Goal: Communication & Community: Ask a question

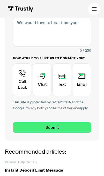
scroll to position [157, 0]
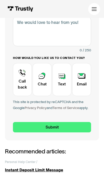
click at [24, 86] on div "Contact Trustly Support" at bounding box center [22, 79] width 19 height 33
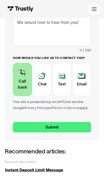
click at [72, 128] on input "Submit" at bounding box center [52, 127] width 78 height 10
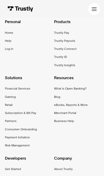
scroll to position [392, 0]
click at [11, 41] on div "Help" at bounding box center [8, 40] width 6 height 5
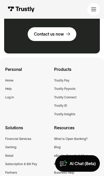
scroll to position [739, 0]
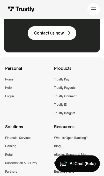
click at [94, 14] on link at bounding box center [94, 9] width 12 height 12
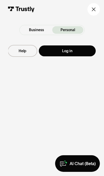
scroll to position [748, 0]
click at [89, 163] on div "AI Chat (Beta)" at bounding box center [83, 163] width 26 height 5
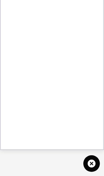
scroll to position [739, 0]
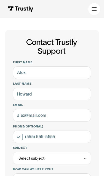
scroll to position [12, 0]
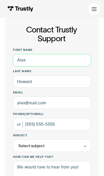
click at [67, 62] on input "First name" at bounding box center [52, 60] width 78 height 12
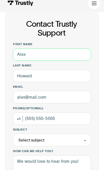
type input "[PERSON_NAME]"
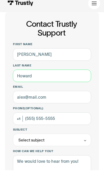
click at [71, 78] on input "Last name" at bounding box center [52, 81] width 78 height 12
type input "Can"
type input "[PERSON_NAME]"
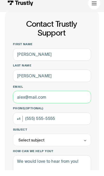
click at [73, 97] on input "Email" at bounding box center [52, 102] width 78 height 12
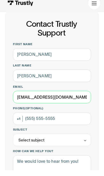
type input "[EMAIL_ADDRESS][DOMAIN_NAME]"
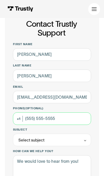
click at [77, 115] on input "Phone (Optional)" at bounding box center [52, 118] width 78 height 12
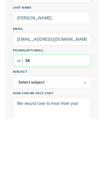
type input "347"
type input "[PHONE_NUMBER]"
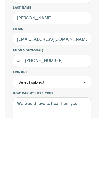
scroll to position [76, 0]
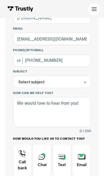
click at [86, 83] on div "Contact Trustly Support" at bounding box center [85, 82] width 4 height 4
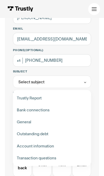
click at [70, 112] on div "Contact Trustly Support" at bounding box center [52, 110] width 74 height 12
type input "**********"
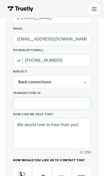
click at [76, 102] on input "Transaction ID" at bounding box center [52, 103] width 78 height 12
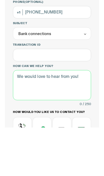
click at [85, 118] on textarea "How can we help you?" at bounding box center [52, 133] width 78 height 30
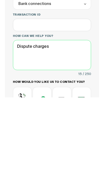
type textarea "Dispute charges"
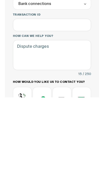
scroll to position [155, 0]
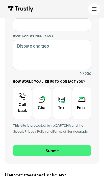
click at [19, 103] on div "Contact Trustly Support" at bounding box center [22, 102] width 19 height 33
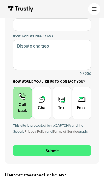
click at [79, 151] on input "Submit" at bounding box center [52, 150] width 78 height 10
type input "[PHONE_NUMBER]"
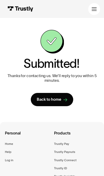
click at [68, 101] on link "Back to home" at bounding box center [52, 99] width 42 height 13
